Goal: Navigation & Orientation: Find specific page/section

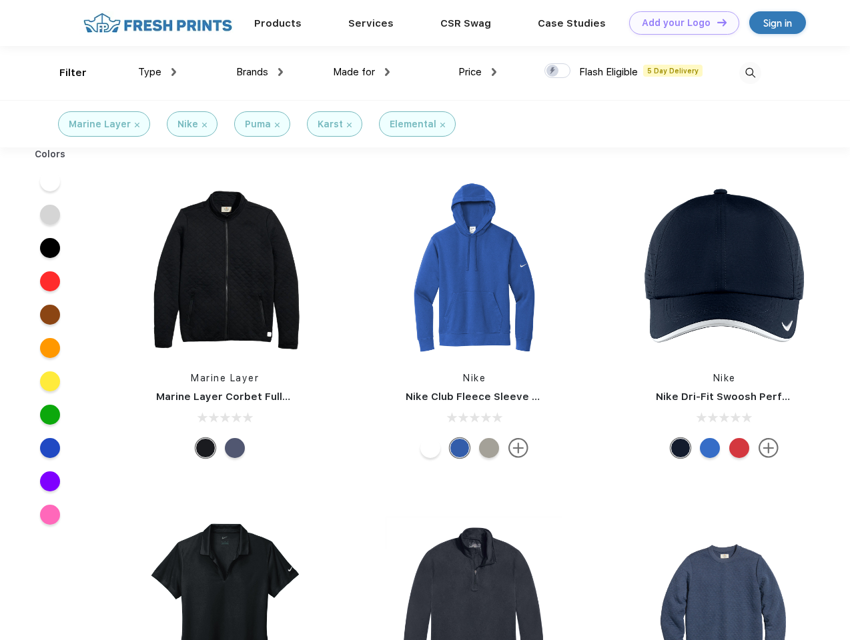
click at [679, 23] on link "Add your Logo Design Tool" at bounding box center [684, 22] width 110 height 23
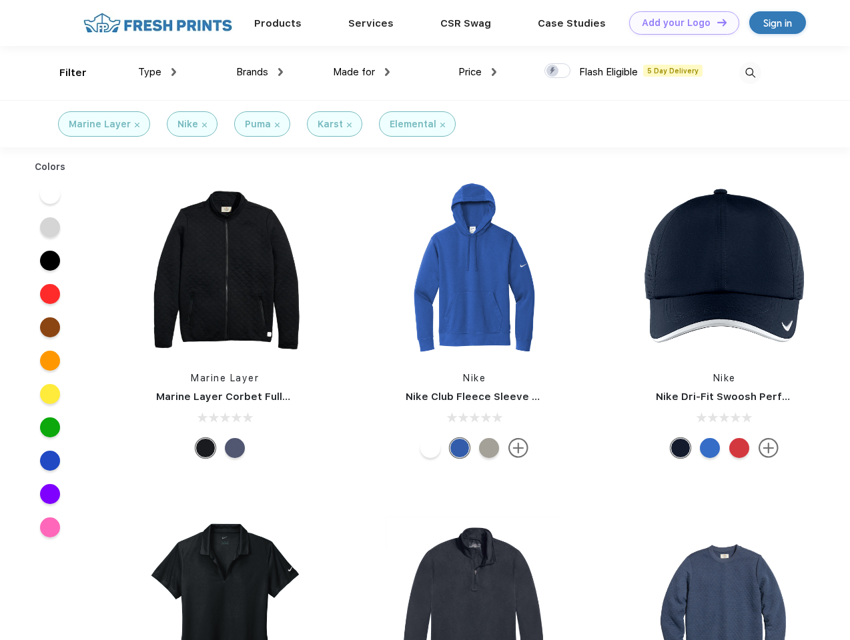
click at [0, 0] on div "Design Tool" at bounding box center [0, 0] width 0 height 0
click at [716, 22] on link "Add your Logo Design Tool" at bounding box center [684, 22] width 110 height 23
click at [64, 73] on div "Filter" at bounding box center [72, 72] width 27 height 15
click at [157, 72] on span "Type" at bounding box center [149, 72] width 23 height 12
click at [259, 72] on span "Brands" at bounding box center [252, 72] width 32 height 12
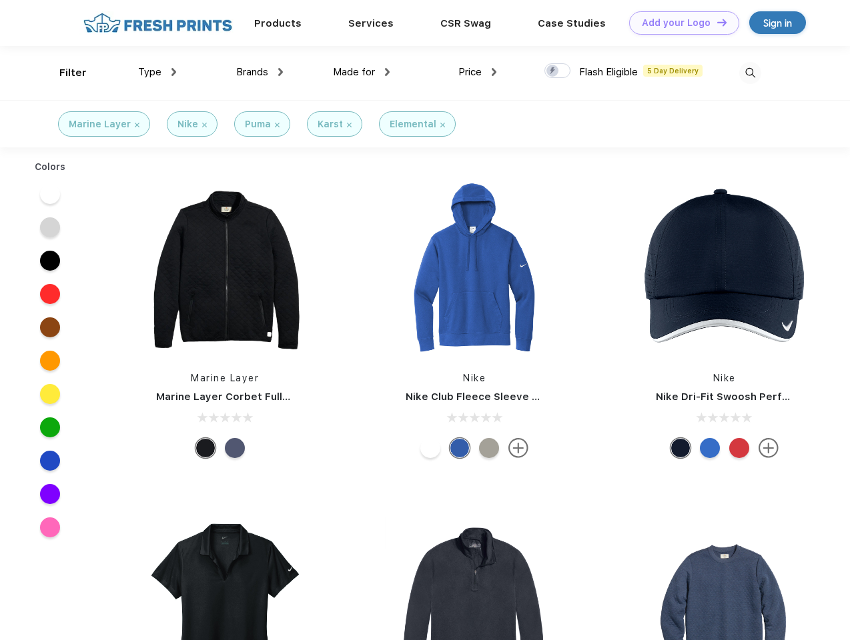
click at [361, 72] on span "Made for" at bounding box center [354, 72] width 42 height 12
click at [478, 72] on span "Price" at bounding box center [469, 72] width 23 height 12
click at [558, 71] on div at bounding box center [557, 70] width 26 height 15
click at [553, 71] on input "checkbox" at bounding box center [548, 67] width 9 height 9
click at [750, 73] on img at bounding box center [750, 73] width 22 height 22
